Goal: Register for event/course

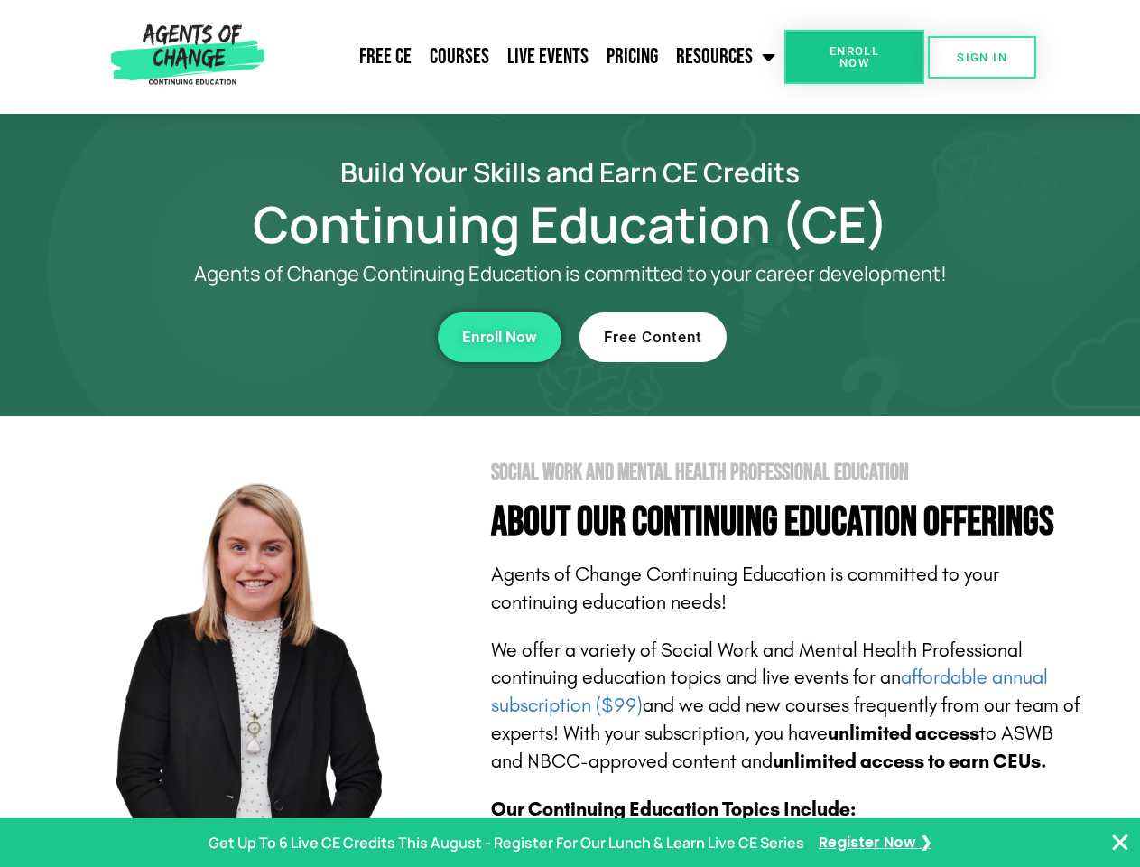
click at [570, 433] on section "Social Work and Mental Health Professional Education About Our Continuing Educa…" at bounding box center [570, 795] width 1140 height 758
click at [854, 57] on span "Enroll Now" at bounding box center [855, 56] width 82 height 23
click at [982, 57] on span "SIGN IN" at bounding box center [982, 57] width 51 height 12
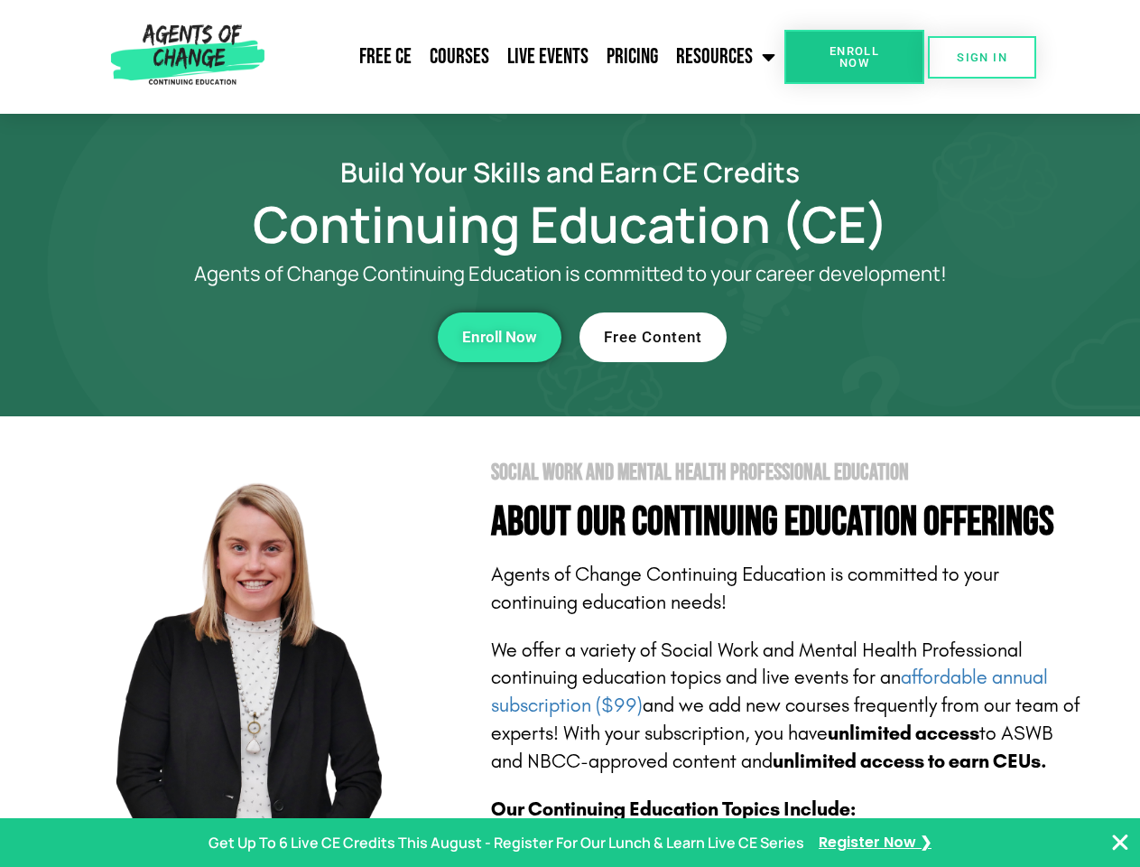
click at [313, 337] on div "Enroll Now" at bounding box center [313, 337] width 497 height 50
click at [499, 337] on span "Enroll Now" at bounding box center [499, 337] width 75 height 15
click at [828, 337] on div "Free Content" at bounding box center [828, 337] width 497 height 50
